Goal: Task Accomplishment & Management: Manage account settings

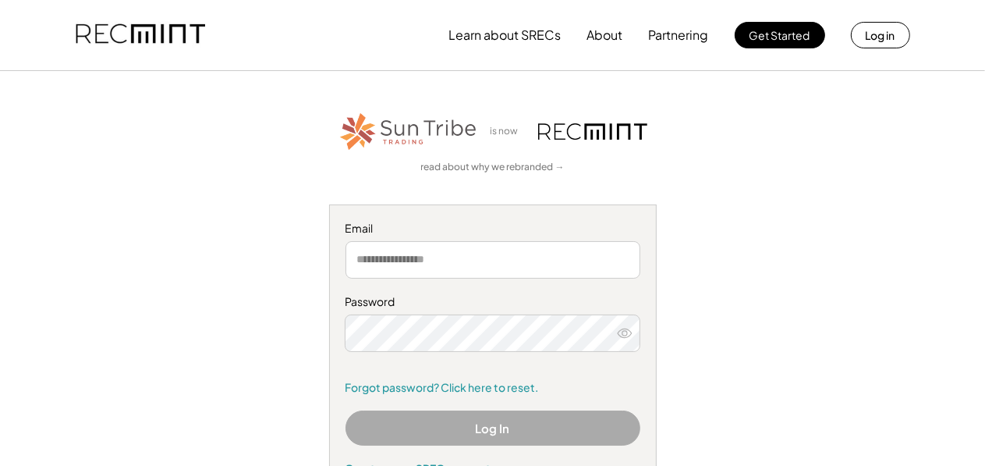
click at [559, 261] on input "email" at bounding box center [493, 259] width 295 height 37
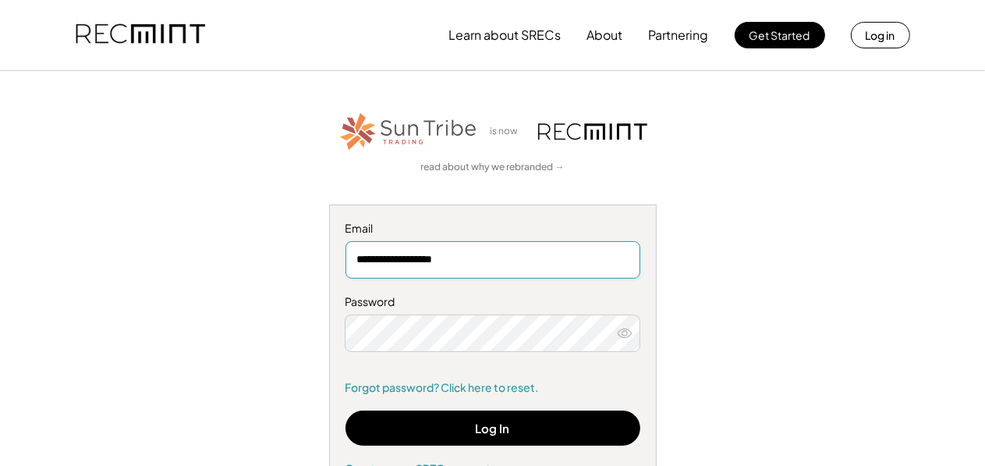
type input "**********"
click at [622, 332] on icon at bounding box center [625, 333] width 16 height 16
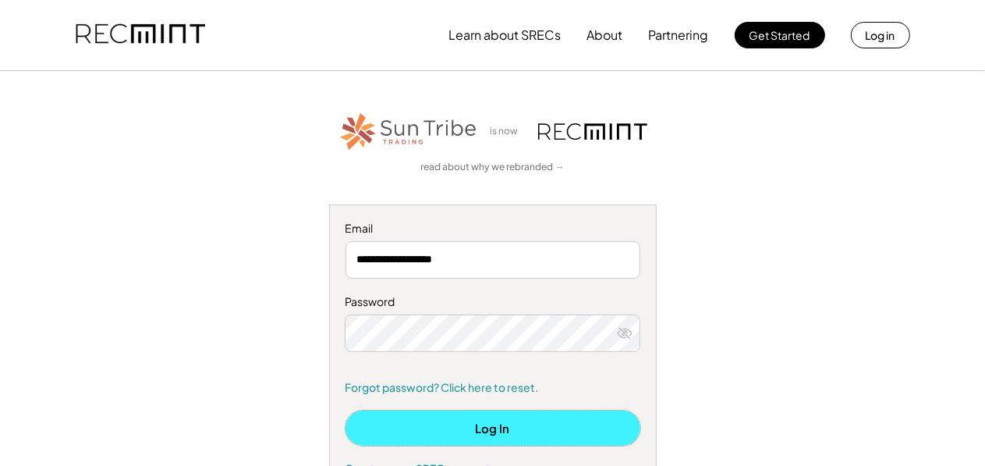
click at [460, 431] on button "Log In" at bounding box center [493, 427] width 295 height 35
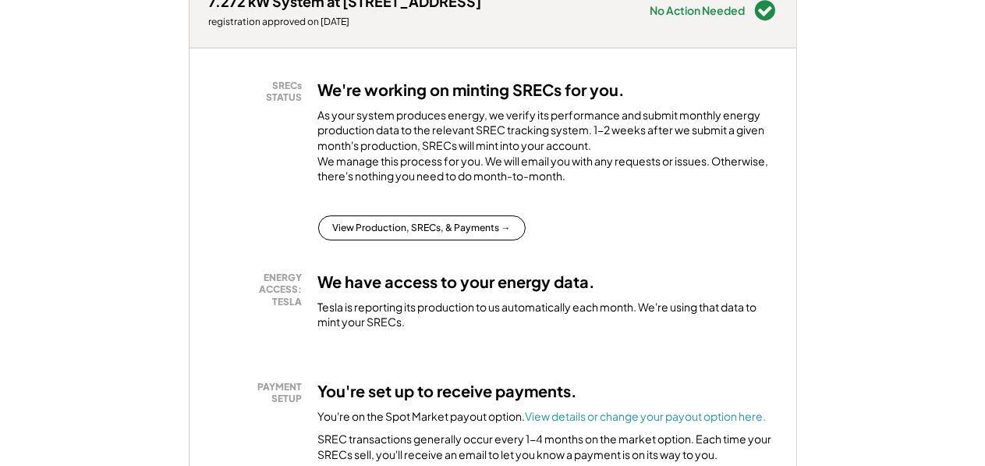
scroll to position [165, 0]
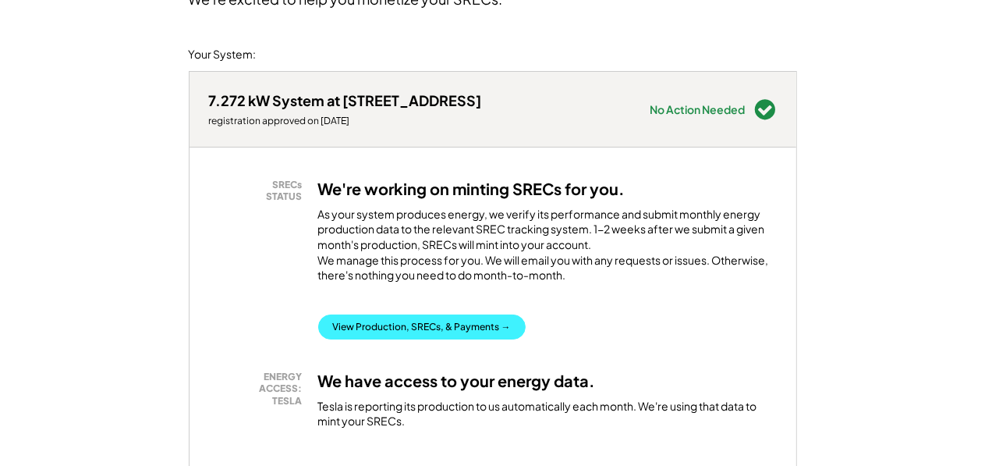
click at [367, 339] on button "View Production, SRECs, & Payments →" at bounding box center [421, 326] width 207 height 25
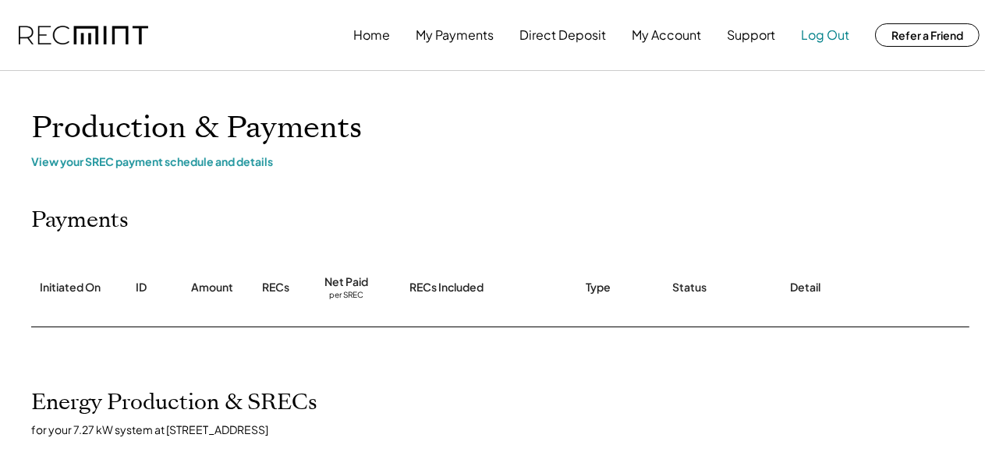
click at [832, 37] on button "Log Out" at bounding box center [825, 35] width 48 height 31
